Goal: Transaction & Acquisition: Purchase product/service

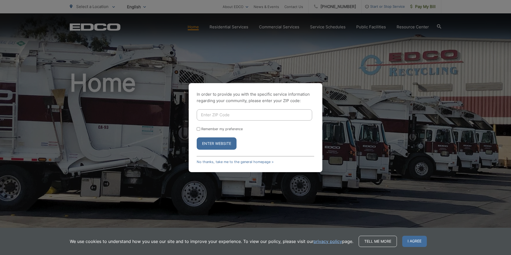
click at [209, 113] on input "Enter ZIP Code" at bounding box center [255, 114] width 116 height 11
type input "92081"
click at [199, 129] on input "Remember my preference" at bounding box center [198, 128] width 3 height 3
checkbox input "true"
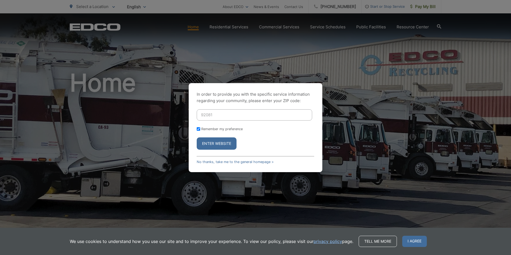
click at [210, 143] on button "Enter Website" at bounding box center [217, 143] width 40 height 12
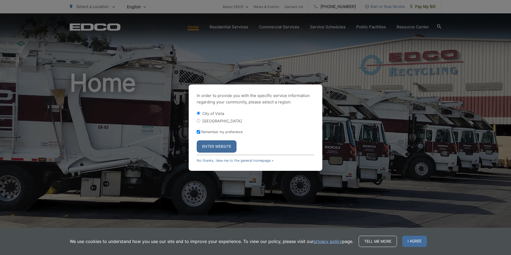
click at [210, 149] on button "Enter Website" at bounding box center [217, 146] width 40 height 12
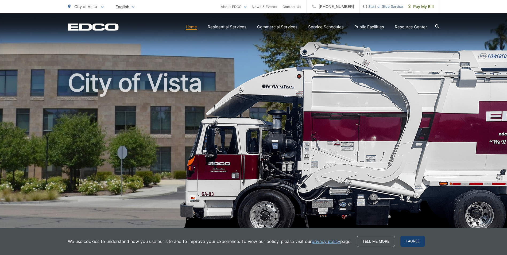
click at [417, 243] on span "I agree" at bounding box center [413, 241] width 25 height 11
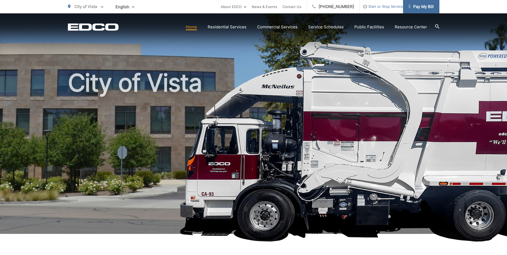
click at [423, 5] on span "Pay My Bill" at bounding box center [421, 6] width 25 height 6
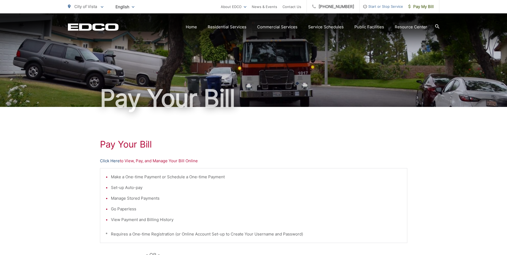
click at [112, 159] on link "Click Here" at bounding box center [110, 161] width 20 height 6
